Goal: Task Accomplishment & Management: Manage account settings

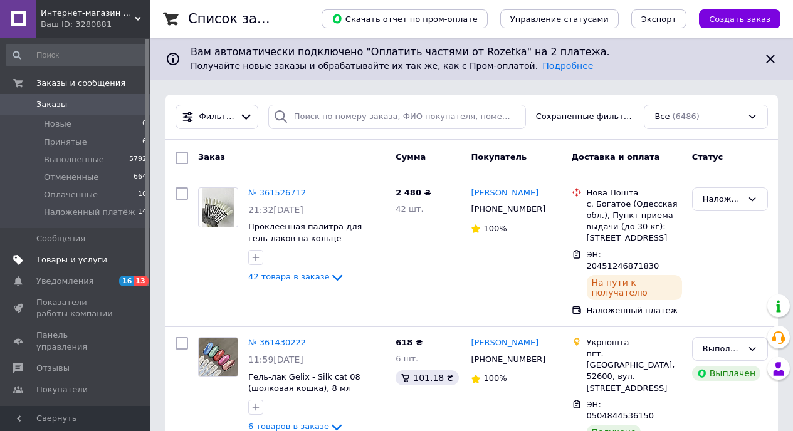
click at [70, 256] on span "Товары и услуги" at bounding box center [71, 260] width 71 height 11
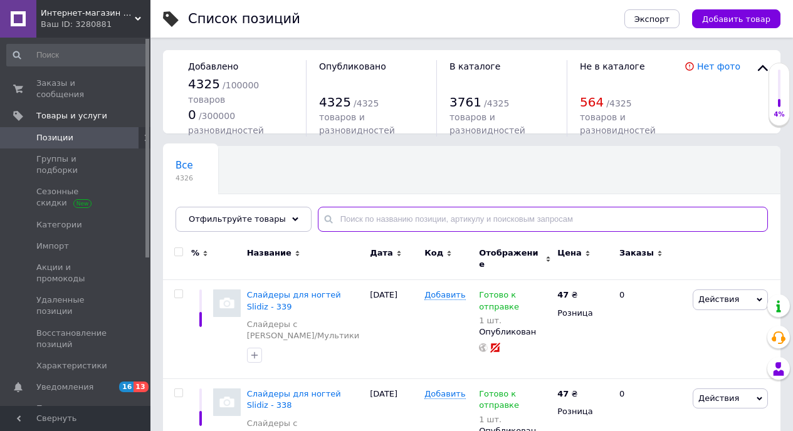
click at [366, 211] on input "text" at bounding box center [543, 219] width 450 height 25
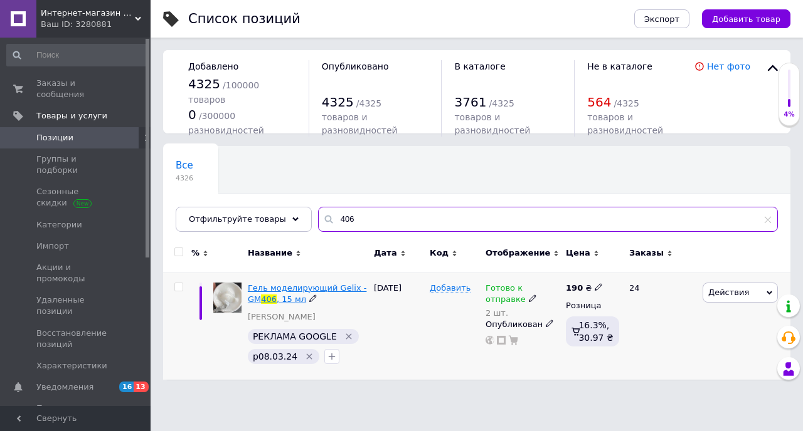
type input "406"
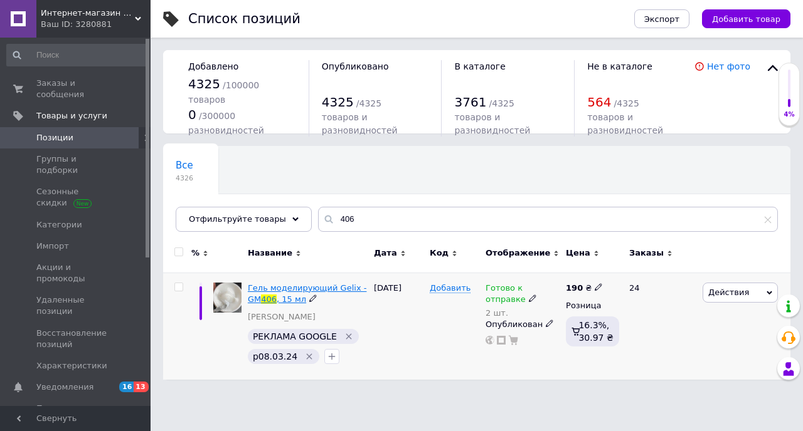
click at [336, 288] on span "Гель моделирующий Gelix - GM" at bounding box center [307, 293] width 119 height 21
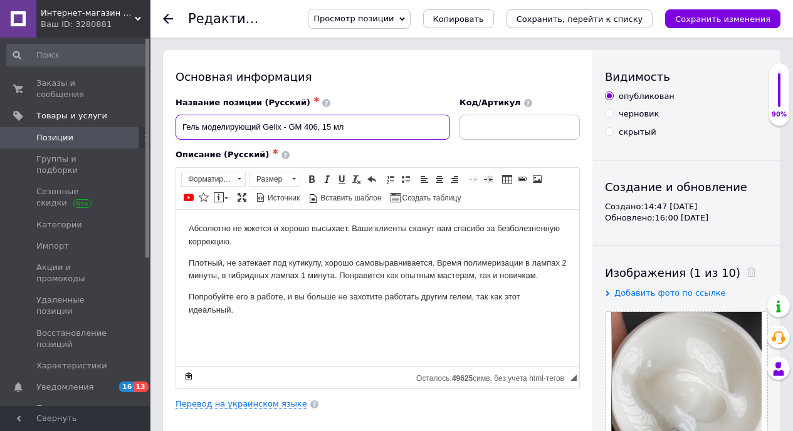
click at [364, 132] on input "Гель моделирующий Gelix - GM 406, 15 мл" at bounding box center [313, 127] width 275 height 25
click at [280, 405] on link "Перевод на украинском языке" at bounding box center [242, 404] width 132 height 10
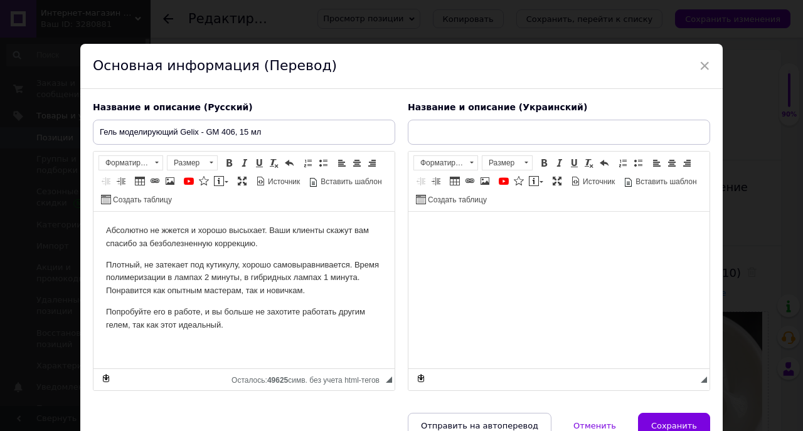
type input "Гель моделюючий Gelix - GM-406, 15 мл"
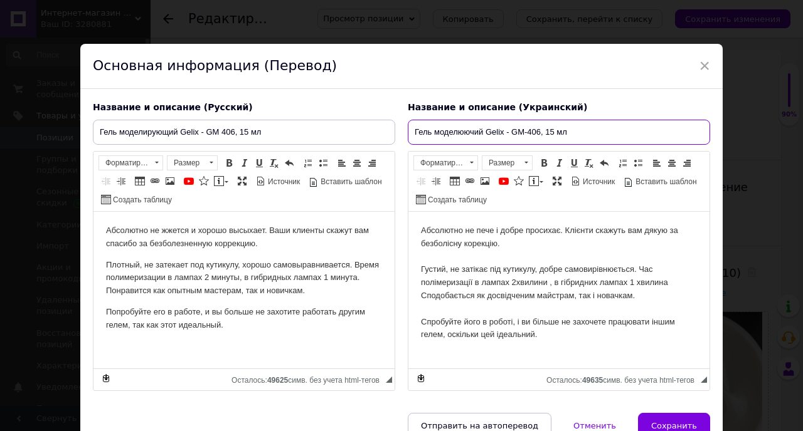
click at [569, 135] on input "Гель моделюючий Gelix - GM-406, 15 мл" at bounding box center [559, 132] width 302 height 25
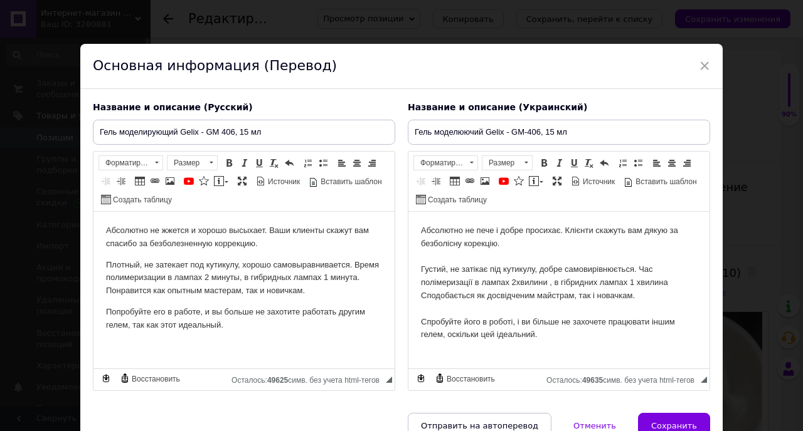
click at [702, 64] on span "×" at bounding box center [704, 65] width 11 height 21
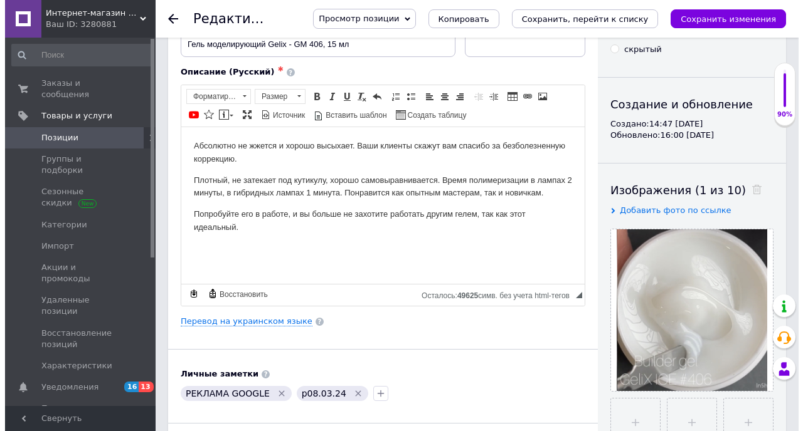
scroll to position [68, 0]
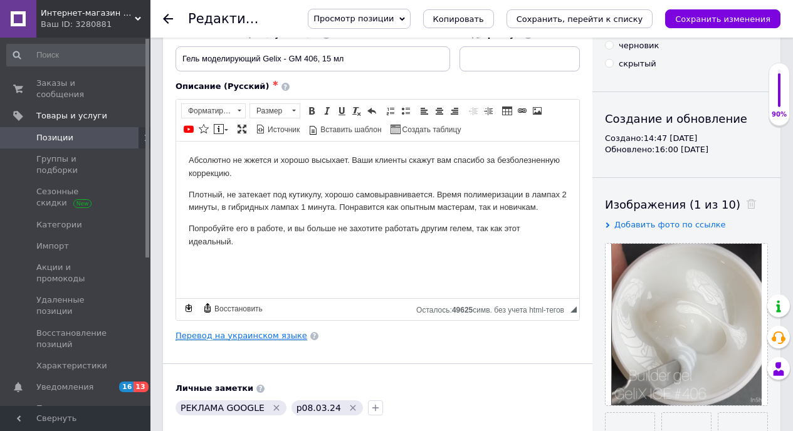
click at [245, 333] on link "Перевод на украинском языке" at bounding box center [242, 336] width 132 height 10
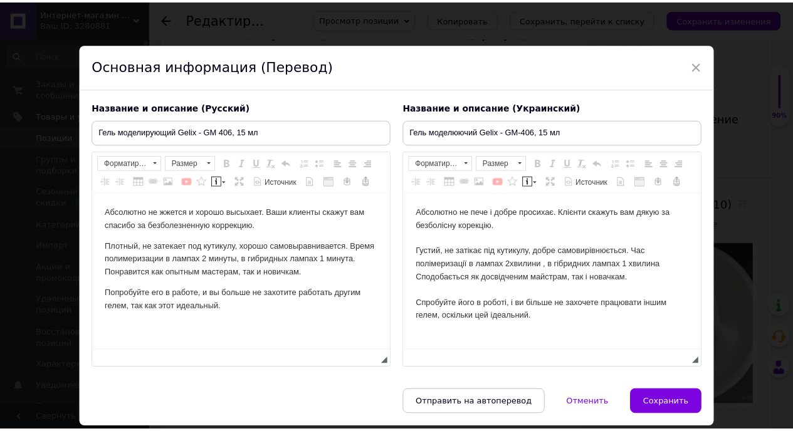
scroll to position [0, 0]
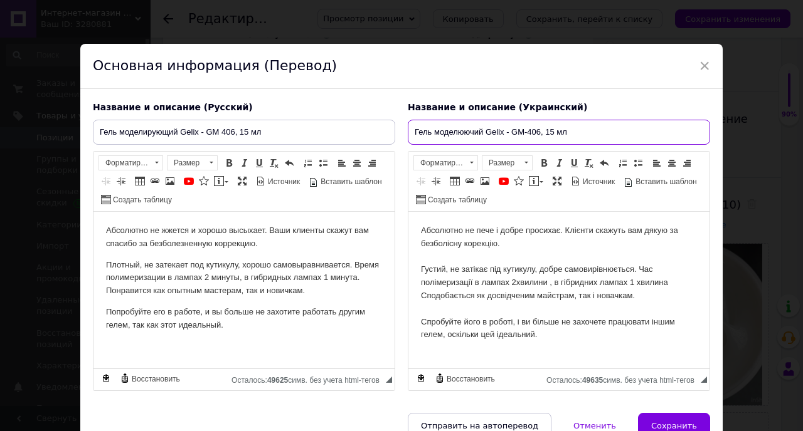
click at [573, 130] on input "Гель моделюючий Gelix - GM-406, 15 мл" at bounding box center [559, 132] width 302 height 25
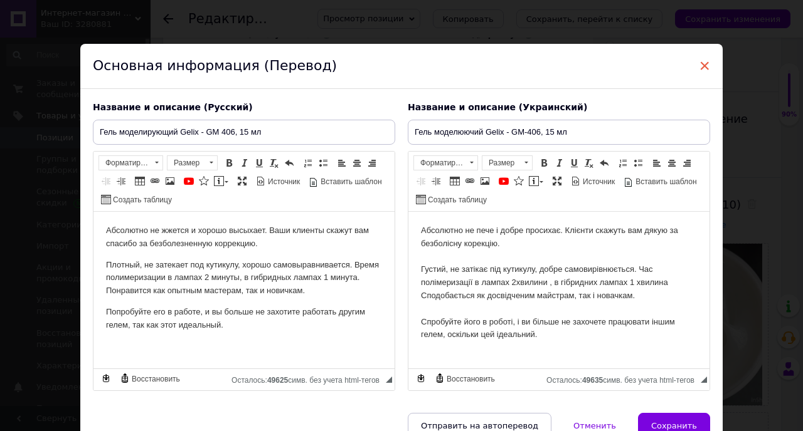
click at [699, 63] on span "×" at bounding box center [704, 65] width 11 height 21
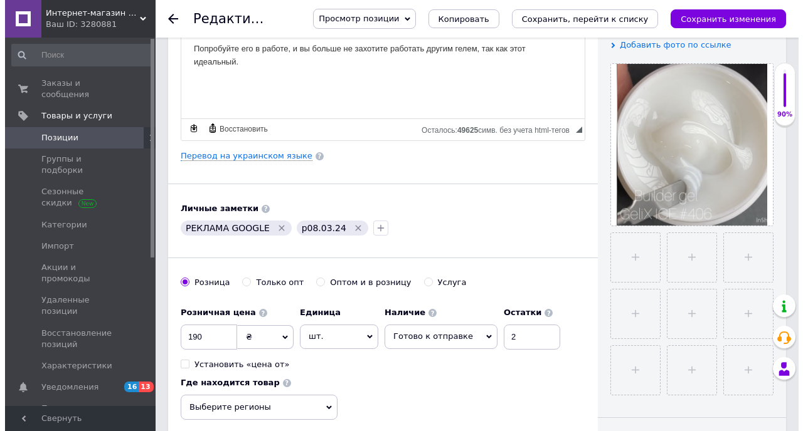
scroll to position [91, 0]
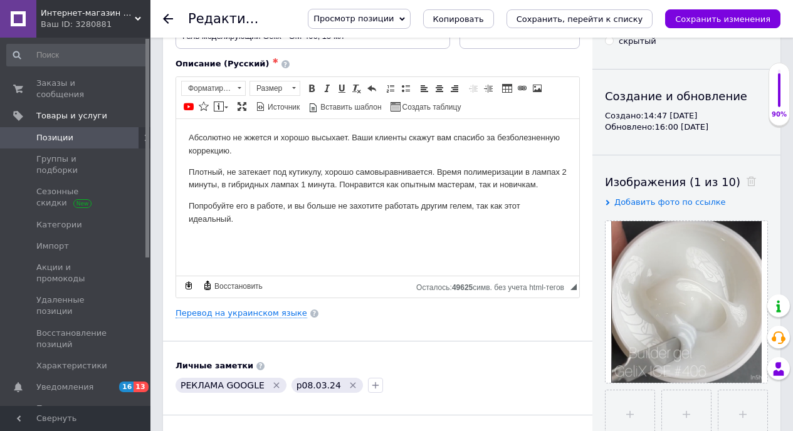
click at [257, 308] on div "Перевод на украинском языке" at bounding box center [378, 313] width 405 height 11
click at [278, 315] on link "Перевод на украинском языке" at bounding box center [242, 314] width 132 height 10
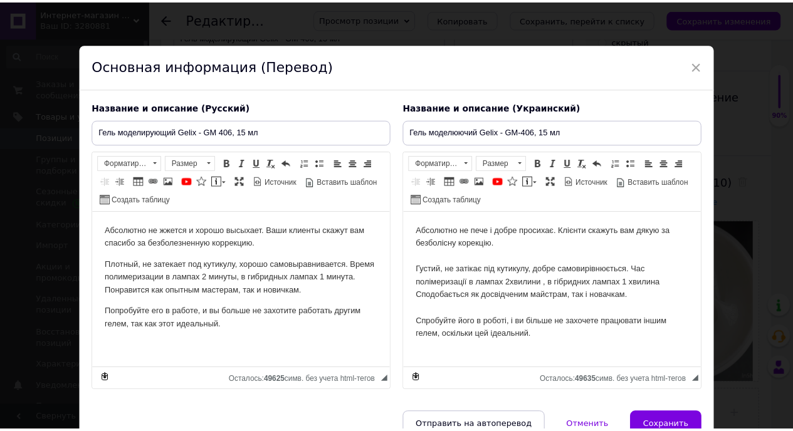
scroll to position [0, 0]
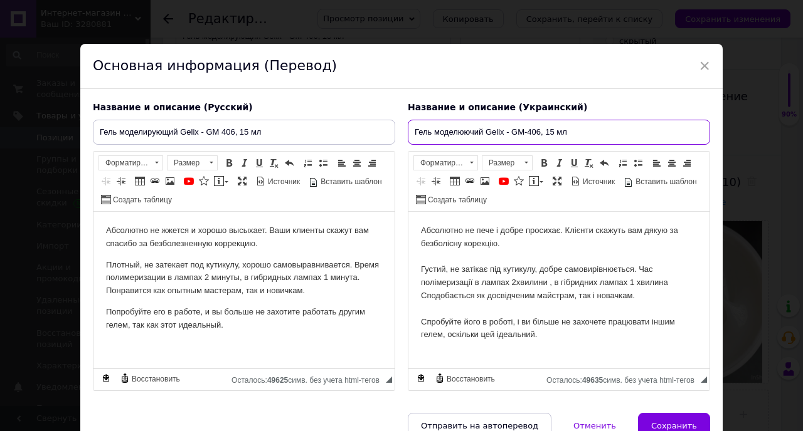
click at [570, 132] on input "Гель моделюючий Gelix - GM-406, 15 мл" at bounding box center [559, 132] width 302 height 25
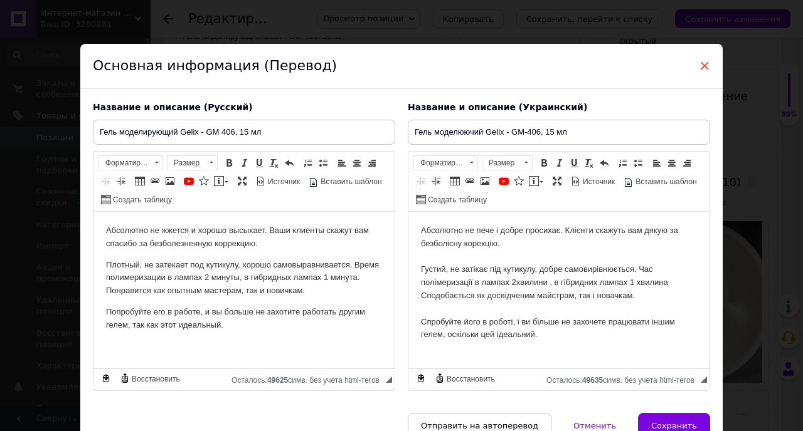
click at [701, 68] on span "×" at bounding box center [704, 65] width 11 height 21
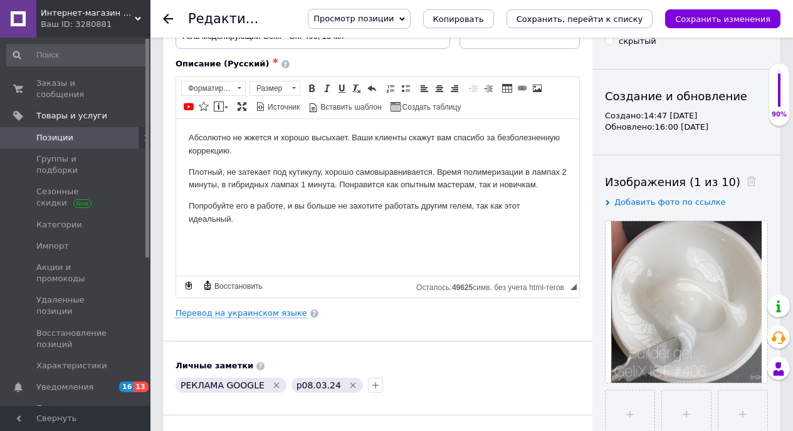
click at [70, 138] on span "Позиции" at bounding box center [54, 137] width 37 height 11
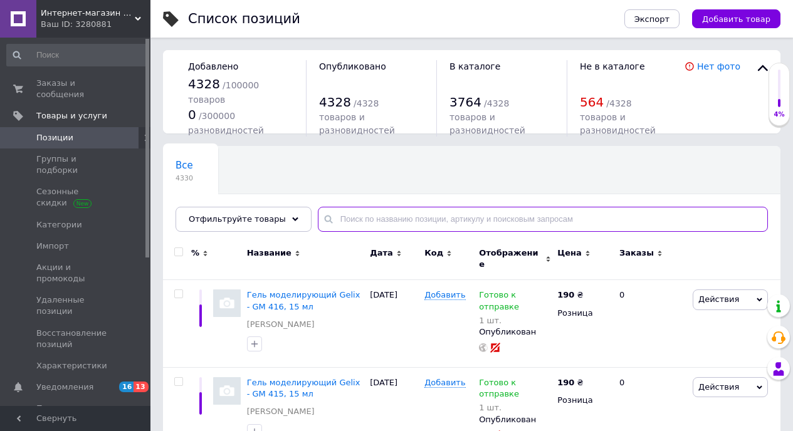
click at [394, 223] on input "text" at bounding box center [543, 219] width 450 height 25
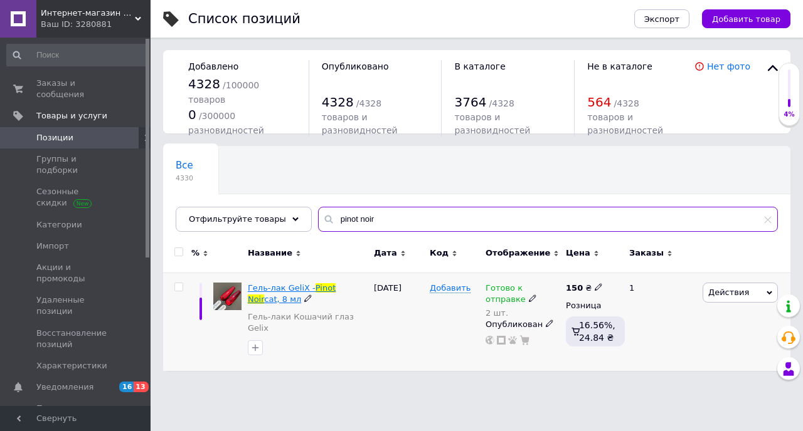
type input "pinot noir"
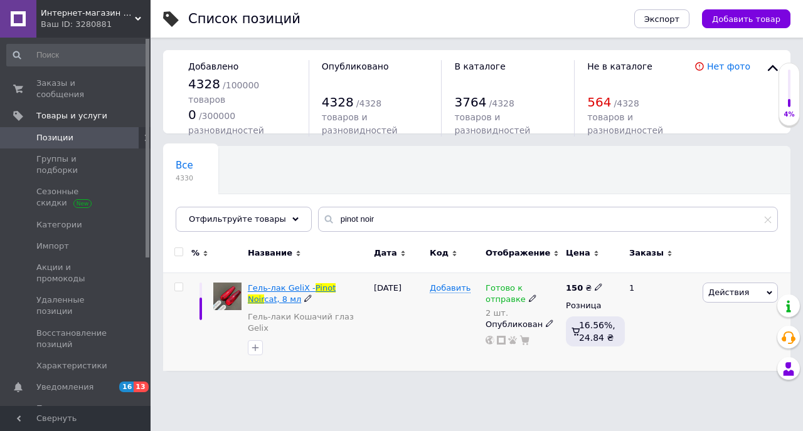
click at [294, 288] on span "Гель-лак GeliX -" at bounding box center [282, 287] width 68 height 9
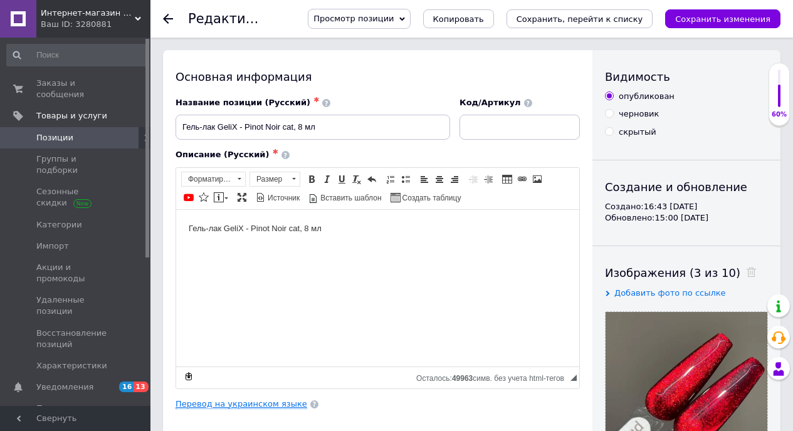
click at [257, 406] on link "Перевод на украинском языке" at bounding box center [242, 404] width 132 height 10
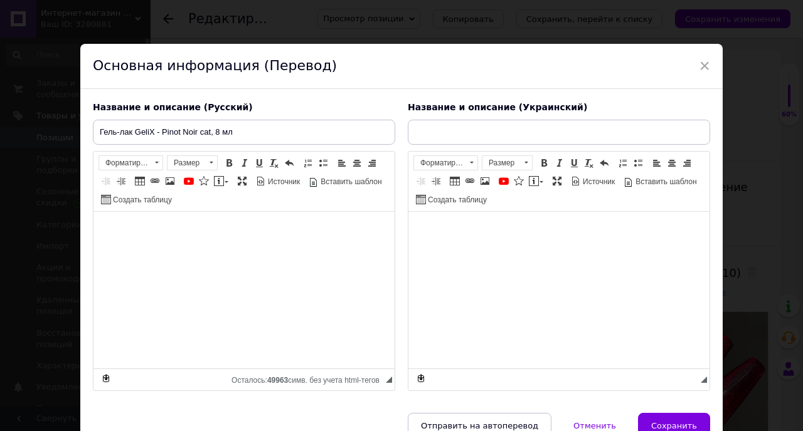
type input "Гель-лак GeliX - Pinot Noir cat, 8 мл"
